Goal: Navigation & Orientation: Understand site structure

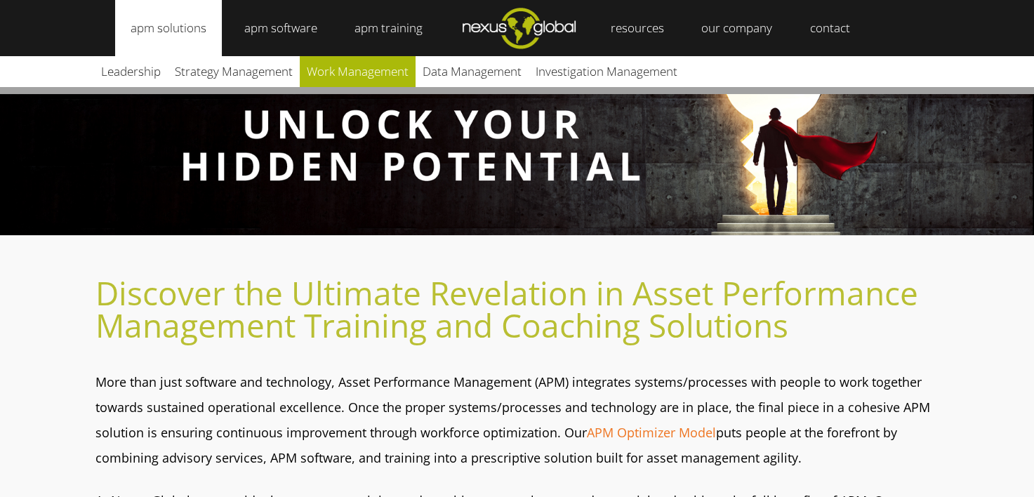
click at [354, 76] on link "Work Management" at bounding box center [358, 71] width 116 height 31
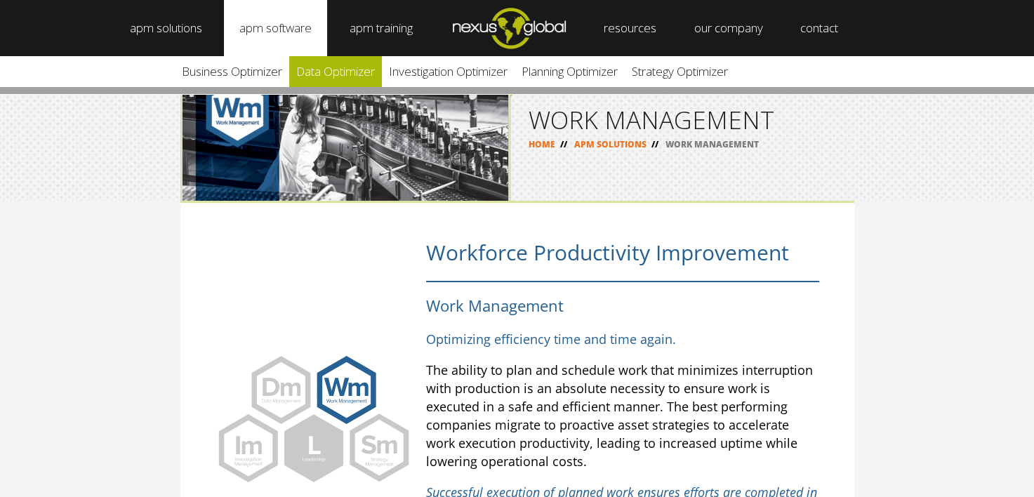
click at [350, 79] on link "Data Optimizer" at bounding box center [335, 71] width 93 height 31
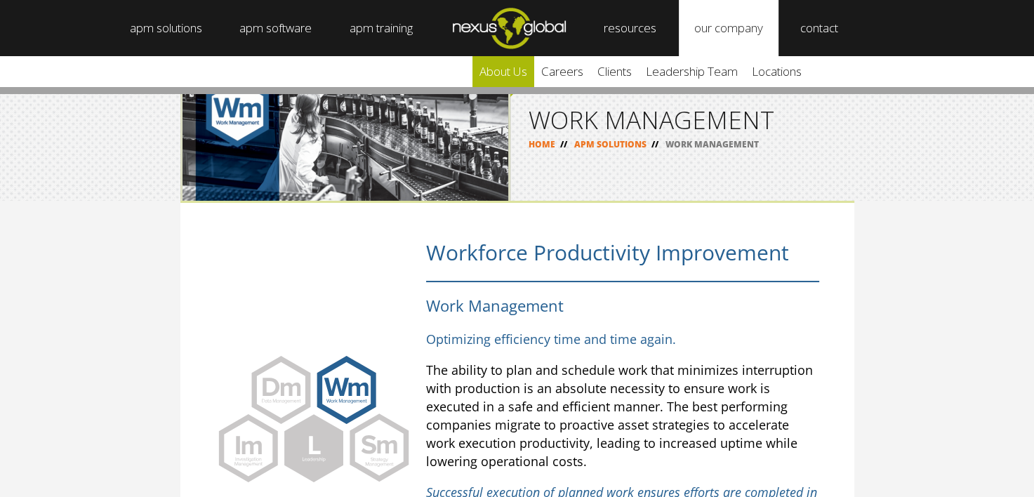
click at [530, 74] on link "about us" at bounding box center [503, 71] width 62 height 31
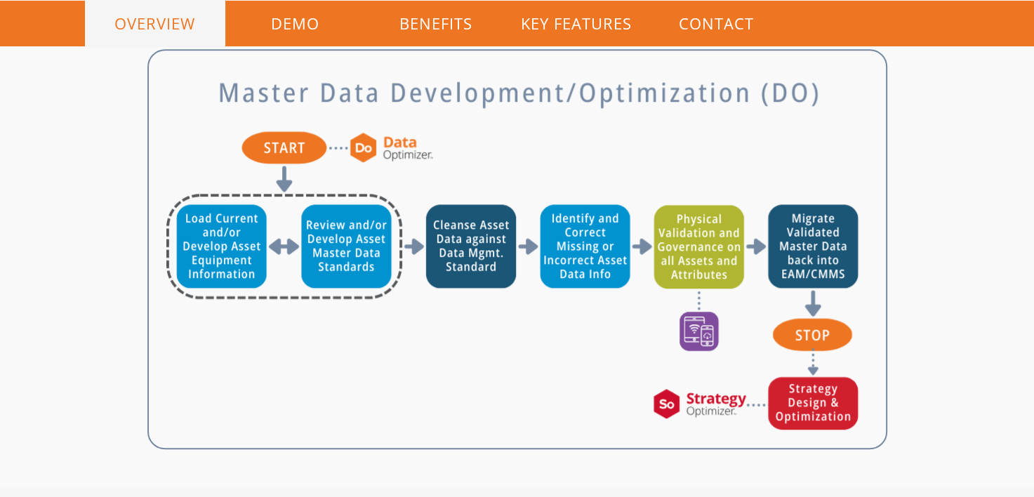
scroll to position [702, 0]
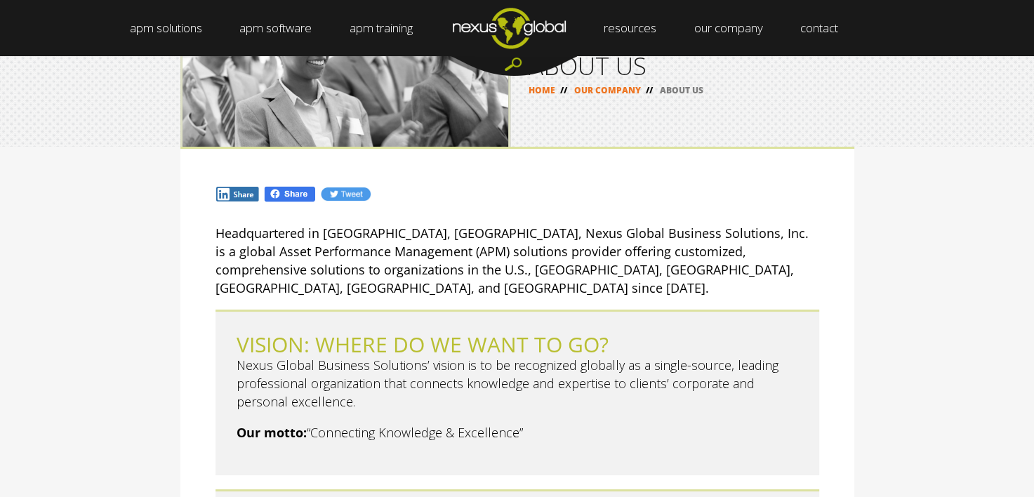
scroll to position [70, 0]
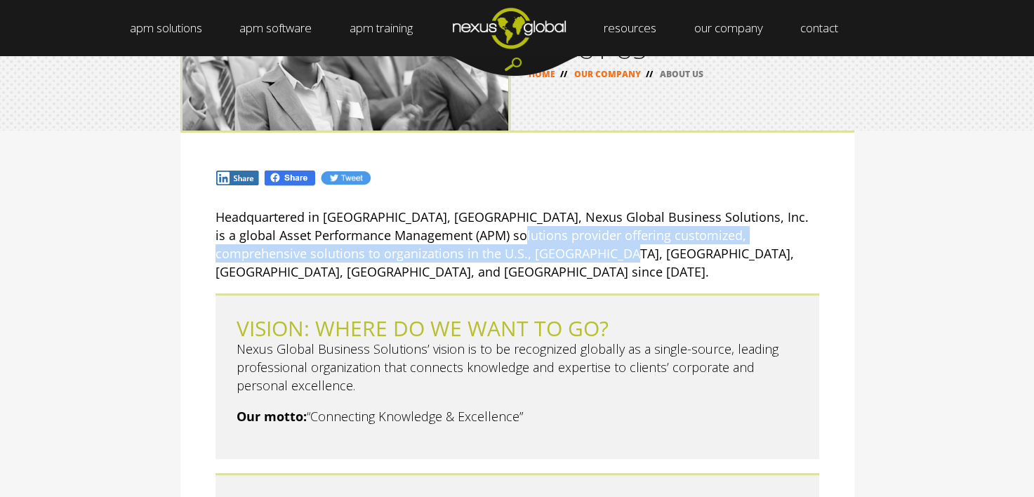
drag, startPoint x: 544, startPoint y: 235, endPoint x: 575, endPoint y: 246, distance: 32.2
click at [575, 246] on p "Headquartered in Wake Forest, NC, Nexus Global Business Solutions, Inc. is a gl…" at bounding box center [516, 244] width 603 height 73
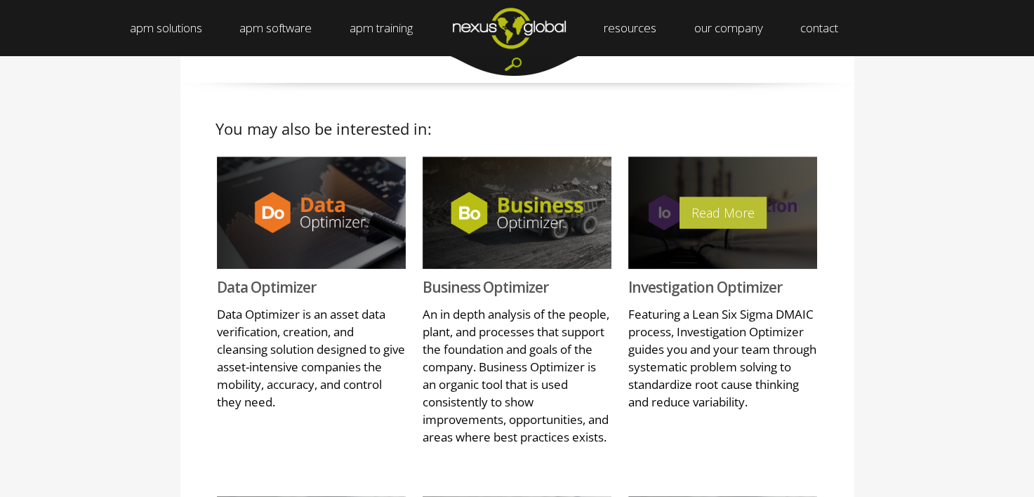
scroll to position [997, 0]
